Goal: Check status

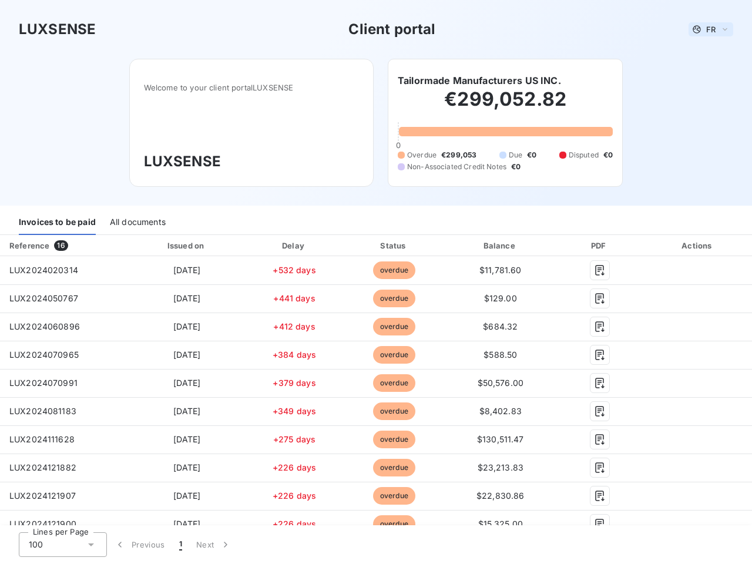
click at [706, 29] on span "FR" at bounding box center [710, 29] width 9 height 9
click at [474, 80] on h6 "Tailormade Manufacturers US INC." at bounding box center [479, 80] width 163 height 14
click at [57, 223] on div "Invoices to be paid" at bounding box center [57, 222] width 77 height 25
click at [137, 223] on div "All documents" at bounding box center [138, 222] width 56 height 25
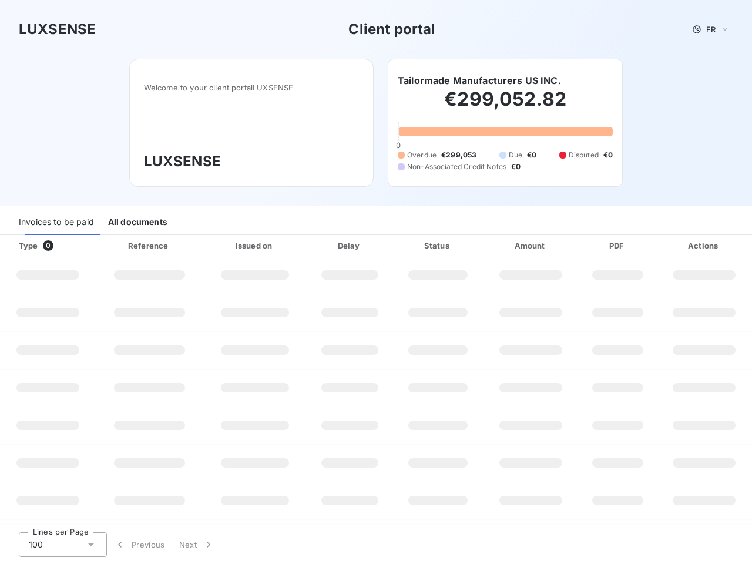
click at [63, 246] on div "Type 0" at bounding box center [52, 246] width 81 height 12
click at [183, 246] on div at bounding box center [186, 246] width 12 height 12
click at [290, 246] on div at bounding box center [290, 246] width 12 height 12
click at [393, 246] on th "Status" at bounding box center [438, 245] width 90 height 21
click at [494, 246] on div "Amount" at bounding box center [531, 246] width 92 height 12
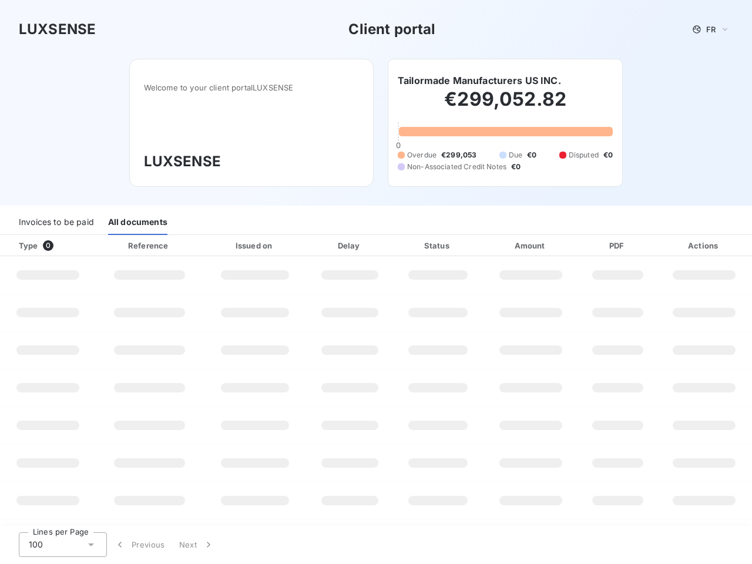
click at [592, 246] on div "PDF" at bounding box center [617, 246] width 73 height 12
